Goal: Browse casually

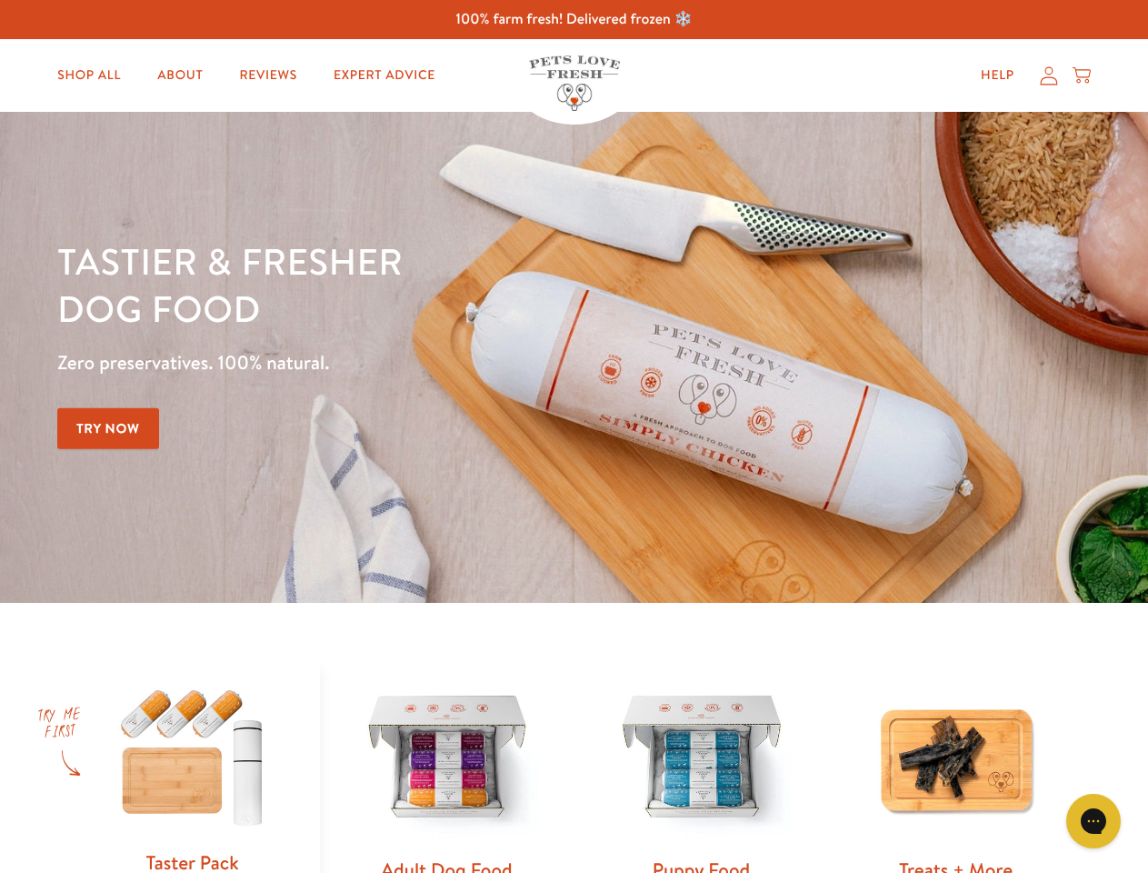
click at [574, 436] on div "Tastier & fresher dog food Zero preservatives. 100% natural. Try Now" at bounding box center [401, 357] width 689 height 240
click at [1093, 821] on icon "Open gorgias live chat" at bounding box center [1092, 820] width 17 height 17
